Goal: Task Accomplishment & Management: Use online tool/utility

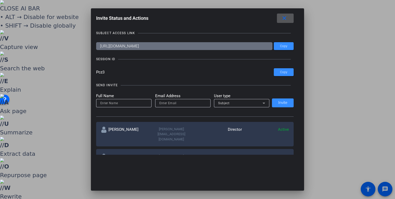
click at [123, 101] on input at bounding box center [123, 103] width 47 height 6
click at [128, 101] on input "[PERSON_NAME]" at bounding box center [123, 103] width 47 height 6
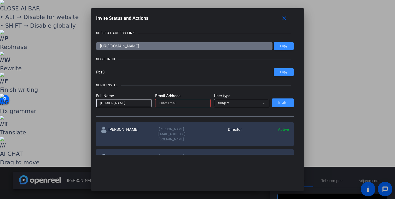
type input "[PERSON_NAME]"
click at [159, 103] on input "email" at bounding box center [182, 103] width 47 height 6
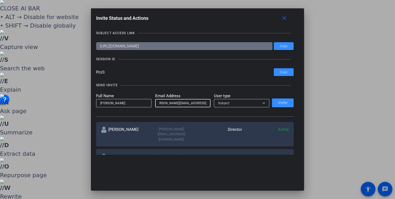
scroll to position [0, 8]
type input "[PERSON_NAME][EMAIL_ADDRESS][DOMAIN_NAME]"
click at [229, 102] on div "Subject" at bounding box center [240, 103] width 44 height 7
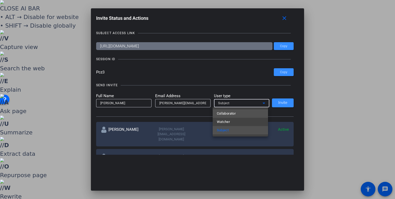
click at [233, 115] on span "Collaborator" at bounding box center [226, 114] width 19 height 6
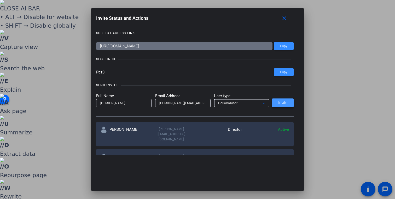
click at [281, 100] on span at bounding box center [283, 103] width 22 height 13
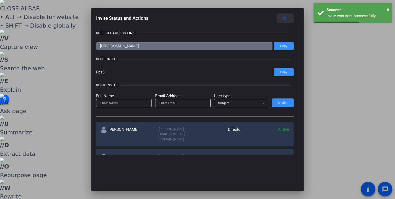
click at [283, 18] on mat-icon "close" at bounding box center [284, 18] width 7 height 7
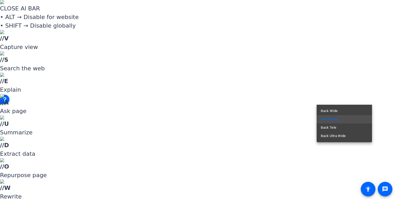
click at [338, 109] on mat-option "Back Wide" at bounding box center [343, 111] width 55 height 8
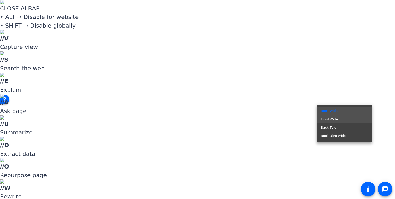
click at [338, 118] on mat-option "Front Wide" at bounding box center [343, 119] width 55 height 8
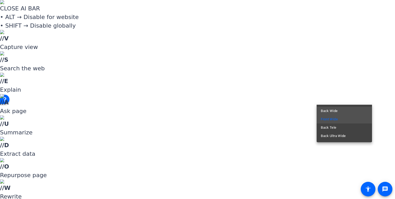
click at [343, 112] on mat-option "Back Wide" at bounding box center [343, 111] width 55 height 8
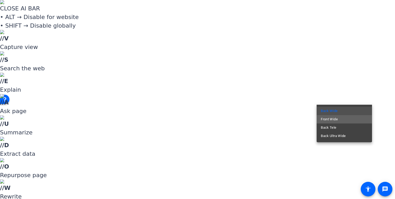
click at [342, 117] on mat-option "Front Wide" at bounding box center [343, 119] width 55 height 8
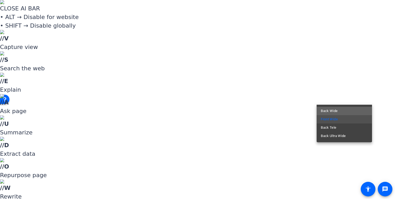
click at [333, 110] on span "Back Wide" at bounding box center [328, 111] width 17 height 6
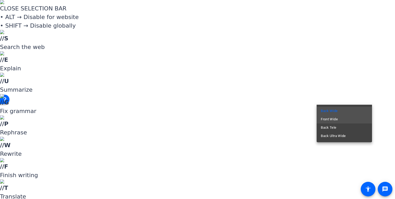
click at [331, 121] on span "Front Wide" at bounding box center [328, 119] width 17 height 6
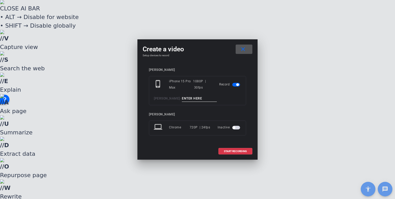
click at [182, 99] on input at bounding box center [199, 98] width 35 height 7
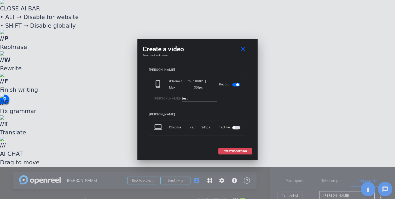
type input "test"
click at [240, 151] on span "START RECORDING" at bounding box center [235, 151] width 23 height 3
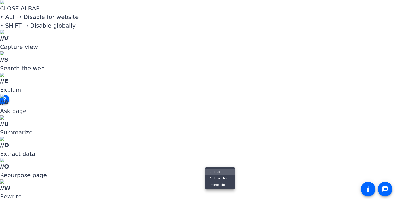
click at [212, 172] on span "Upload" at bounding box center [219, 172] width 21 height 6
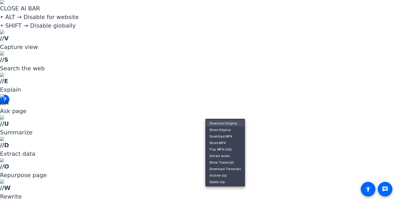
click at [225, 123] on span "Download Original" at bounding box center [224, 123] width 31 height 6
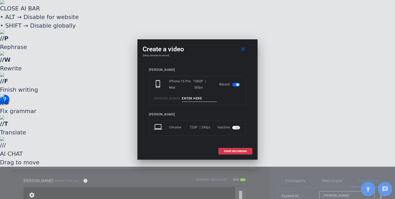
click at [182, 101] on input at bounding box center [199, 98] width 35 height 7
type input "test2"
click at [242, 158] on span at bounding box center [234, 151] width 33 height 13
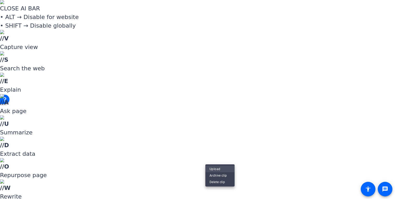
click at [216, 168] on span "Upload" at bounding box center [219, 169] width 21 height 6
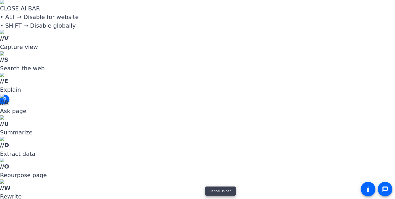
click at [228, 176] on div at bounding box center [197, 99] width 395 height 199
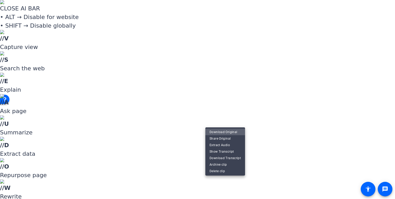
click at [225, 132] on span "Download Original" at bounding box center [224, 132] width 31 height 6
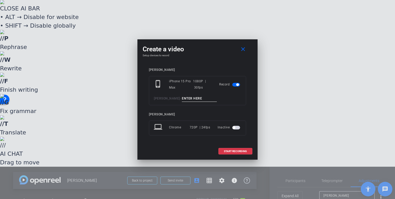
click at [182, 99] on input at bounding box center [199, 98] width 35 height 7
type input "RELEASE"
click at [238, 154] on span at bounding box center [234, 151] width 33 height 13
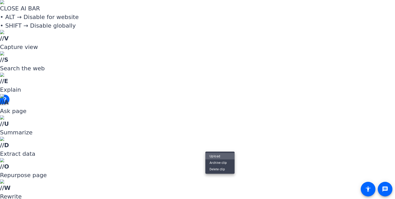
click at [219, 154] on span "Upload" at bounding box center [219, 156] width 21 height 6
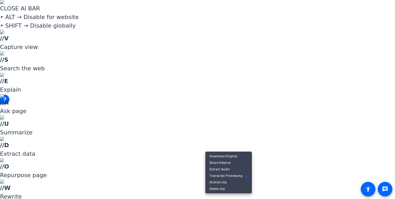
click at [225, 139] on div at bounding box center [197, 99] width 395 height 199
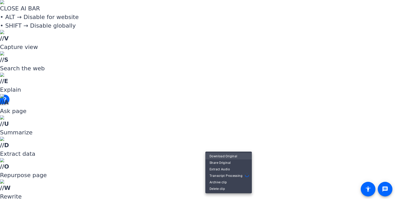
click at [224, 154] on span "Download Original" at bounding box center [228, 156] width 38 height 6
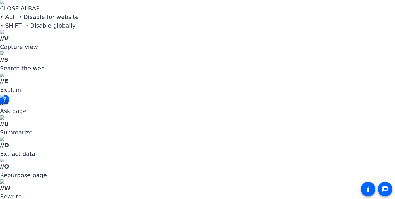
scroll to position [66, 0]
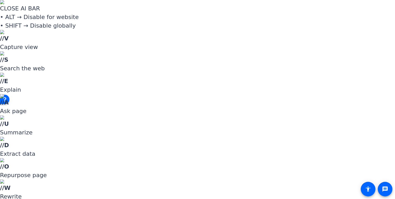
scroll to position [0, 0]
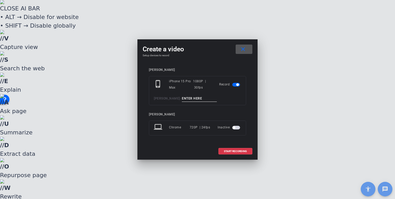
click at [185, 99] on input at bounding box center [199, 98] width 35 height 7
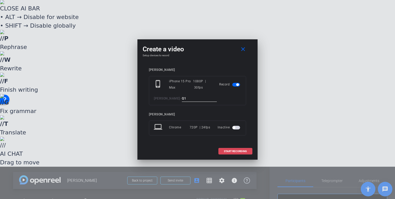
type input "Q1"
click at [240, 154] on span at bounding box center [234, 151] width 33 height 13
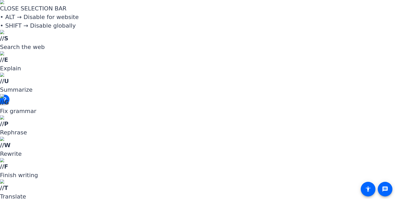
drag, startPoint x: 345, startPoint y: 111, endPoint x: 341, endPoint y: 112, distance: 3.9
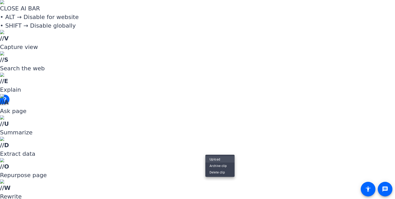
click at [218, 159] on span "Upload" at bounding box center [219, 159] width 21 height 6
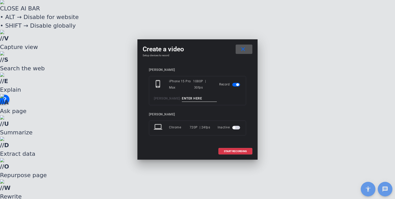
click at [182, 98] on input at bounding box center [199, 98] width 35 height 7
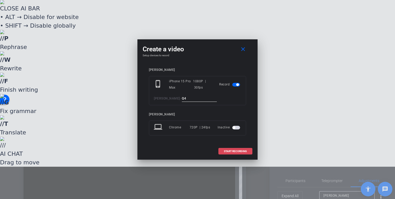
type input "Q4"
click at [237, 154] on span at bounding box center [234, 151] width 33 height 13
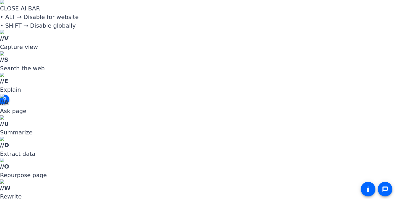
scroll to position [0, 0]
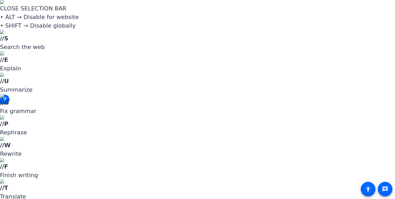
drag, startPoint x: 344, startPoint y: 110, endPoint x: 341, endPoint y: 111, distance: 4.0
drag, startPoint x: 158, startPoint y: 146, endPoint x: 171, endPoint y: 140, distance: 14.1
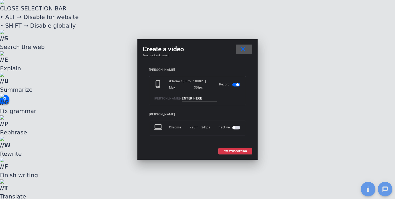
click at [182, 98] on input at bounding box center [199, 98] width 35 height 7
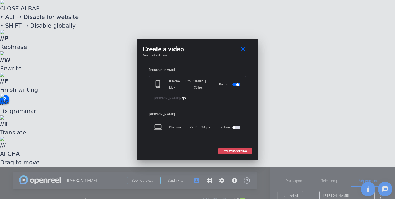
type input "Q5"
click at [232, 152] on span "START RECORDING" at bounding box center [235, 151] width 23 height 3
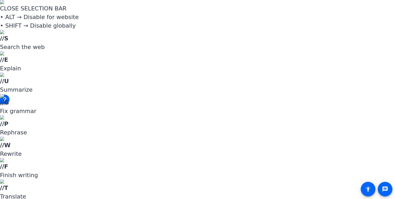
scroll to position [68, 0]
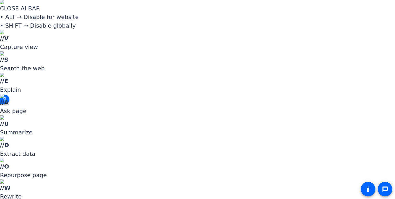
click at [216, 158] on span "Upload" at bounding box center [219, 160] width 21 height 6
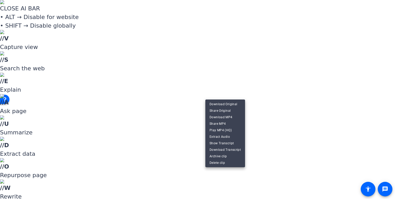
click at [250, 173] on div at bounding box center [197, 99] width 395 height 199
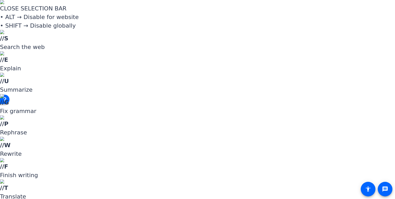
drag, startPoint x: 347, startPoint y: 112, endPoint x: 342, endPoint y: 112, distance: 5.2
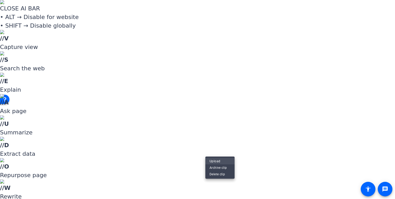
click at [215, 161] on span "Upload" at bounding box center [219, 161] width 21 height 6
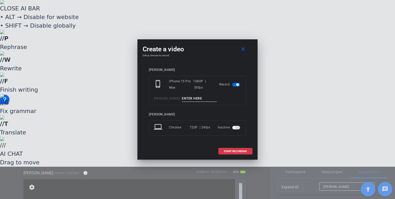
click at [182, 99] on input at bounding box center [199, 98] width 35 height 7
type input "Q11"
click at [244, 151] on span "START RECORDING" at bounding box center [235, 151] width 23 height 3
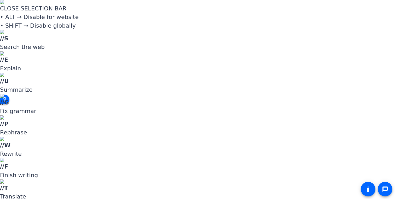
drag, startPoint x: 347, startPoint y: 104, endPoint x: 343, endPoint y: 103, distance: 3.7
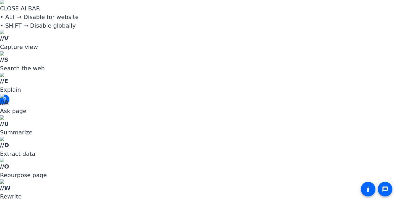
scroll to position [0, 0]
click at [216, 160] on span "Upload" at bounding box center [219, 160] width 21 height 6
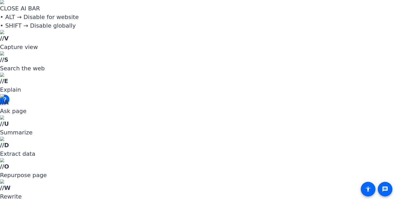
scroll to position [0, 0]
